Goal: Find specific fact: Locate a discrete piece of known information

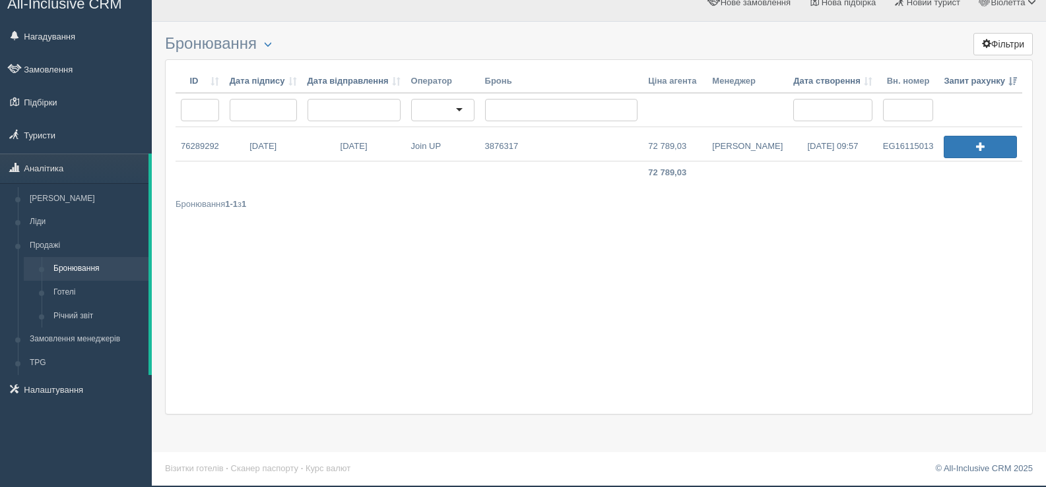
scroll to position [16, 0]
click at [756, 147] on link "[PERSON_NAME]" at bounding box center [746, 144] width 81 height 34
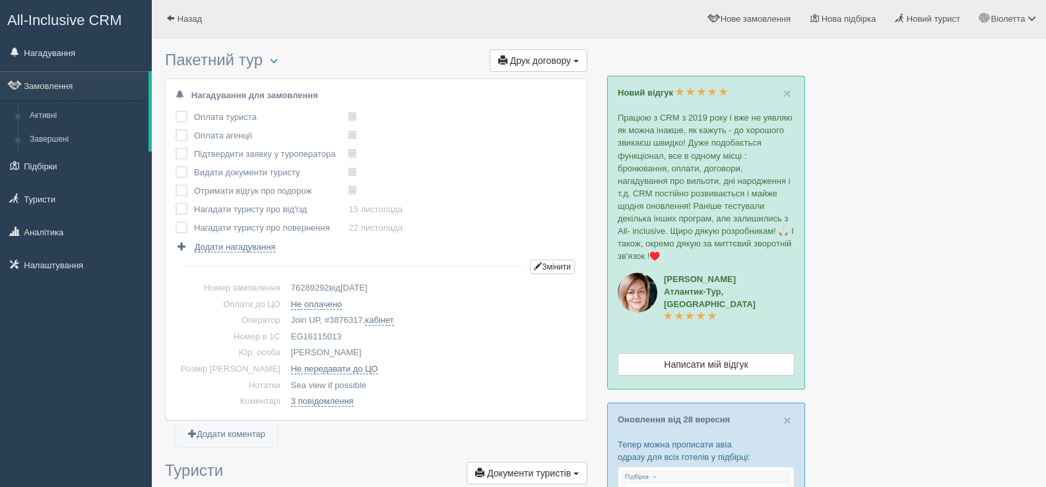
drag, startPoint x: 269, startPoint y: 334, endPoint x: 323, endPoint y: 337, distance: 53.5
click at [323, 337] on td "EG16115013" at bounding box center [431, 337] width 291 height 16
copy td "EG16115013"
click at [168, 16] on span at bounding box center [170, 18] width 9 height 9
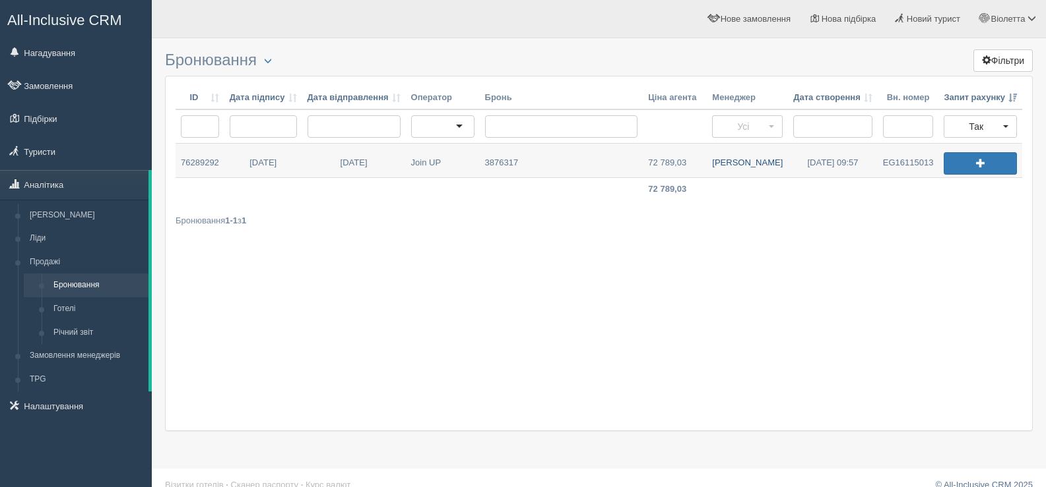
click at [745, 162] on link "[PERSON_NAME]" at bounding box center [746, 161] width 81 height 34
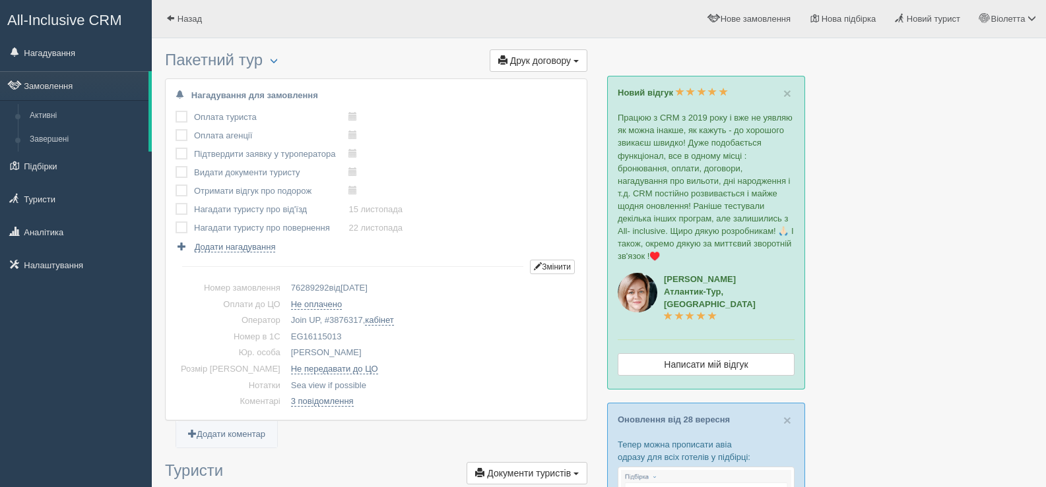
drag, startPoint x: 269, startPoint y: 334, endPoint x: 324, endPoint y: 340, distance: 55.0
click at [324, 340] on td "EG16115013" at bounding box center [431, 337] width 291 height 16
copy td "EG16115013"
click at [168, 16] on span at bounding box center [170, 18] width 9 height 9
